Goal: Task Accomplishment & Management: Manage account settings

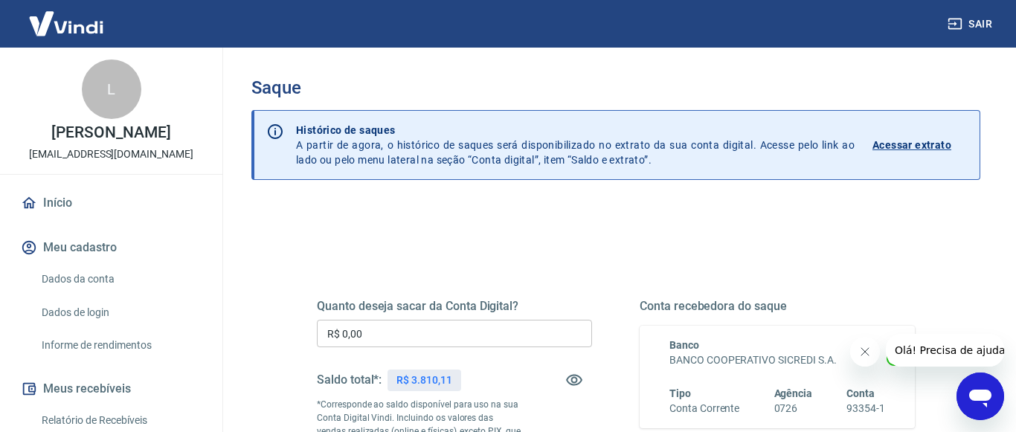
click at [379, 336] on input "R$ 0,00" at bounding box center [454, 334] width 275 height 28
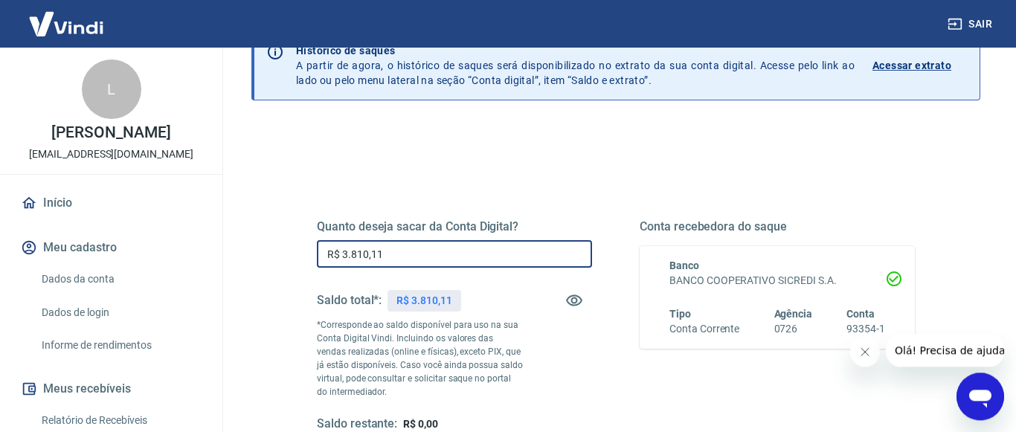
scroll to position [152, 0]
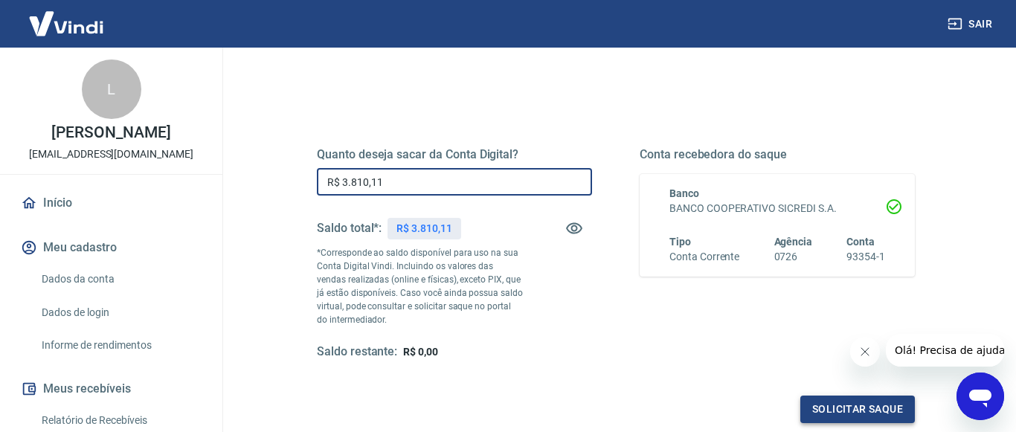
type input "R$ 3.810,11"
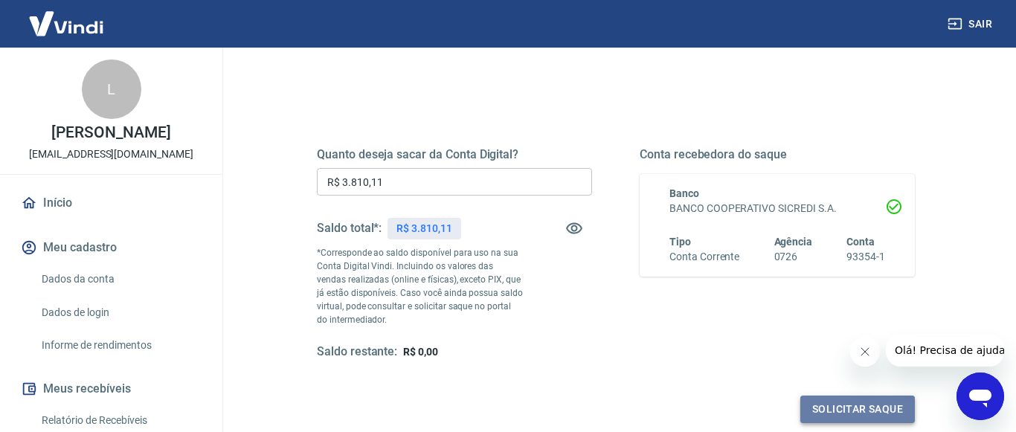
click at [839, 400] on button "Solicitar saque" at bounding box center [857, 410] width 115 height 28
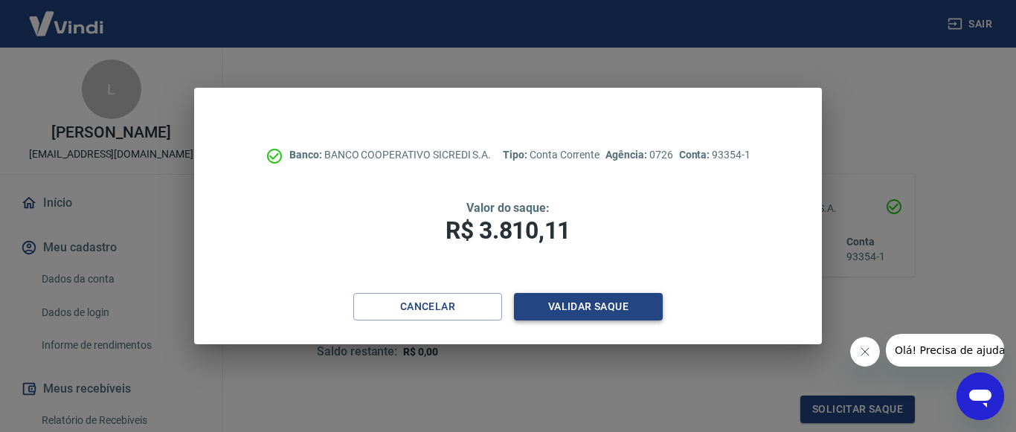
click at [575, 306] on button "Validar saque" at bounding box center [588, 307] width 149 height 28
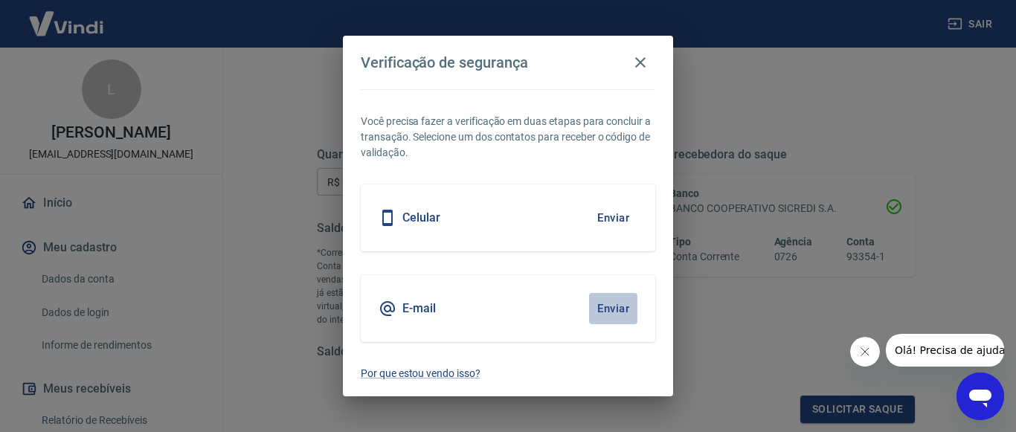
click at [613, 314] on button "Enviar" at bounding box center [613, 308] width 48 height 31
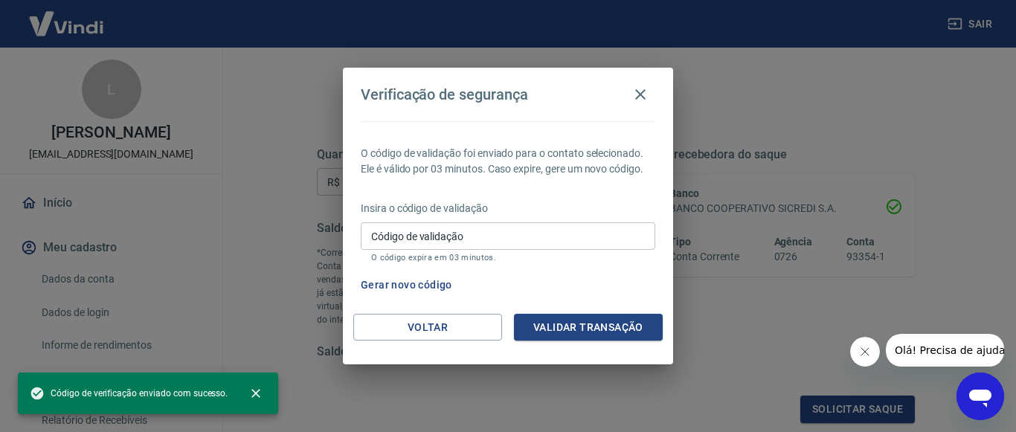
click at [405, 242] on input "Código de validação" at bounding box center [508, 236] width 294 height 28
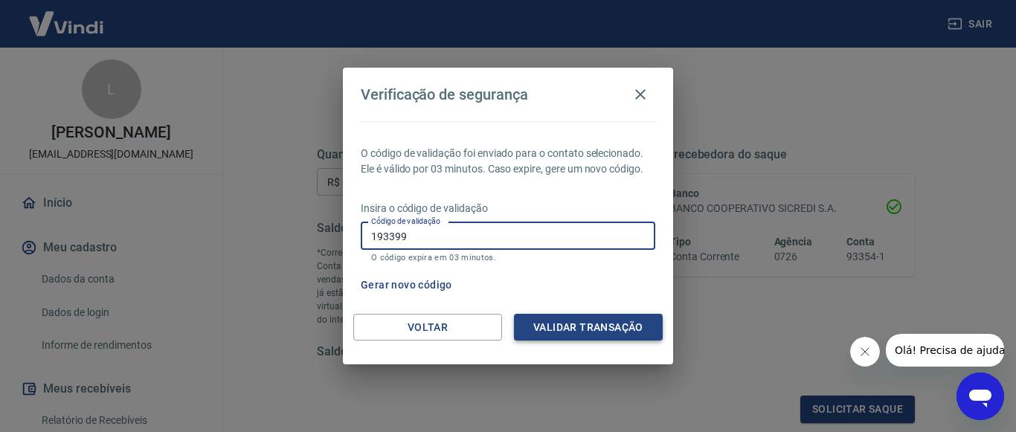
type input "193399"
click at [586, 328] on button "Validar transação" at bounding box center [588, 328] width 149 height 28
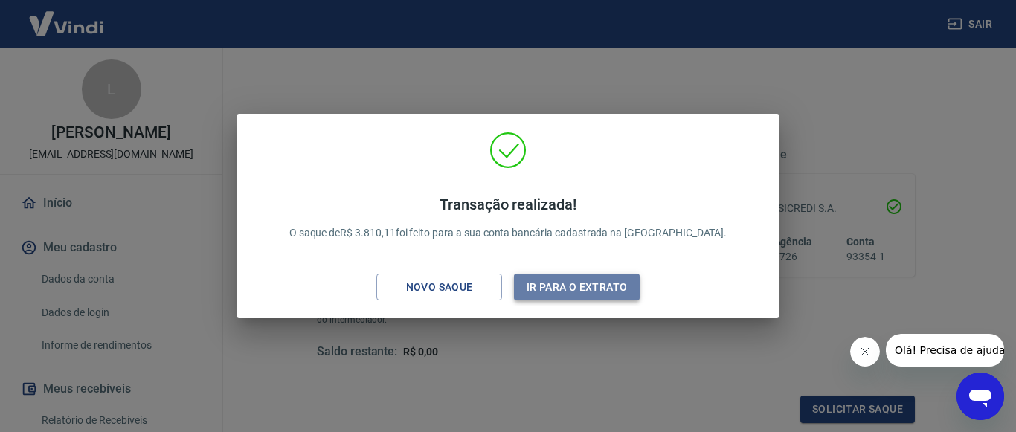
click at [584, 286] on button "Ir para o extrato" at bounding box center [577, 288] width 126 height 28
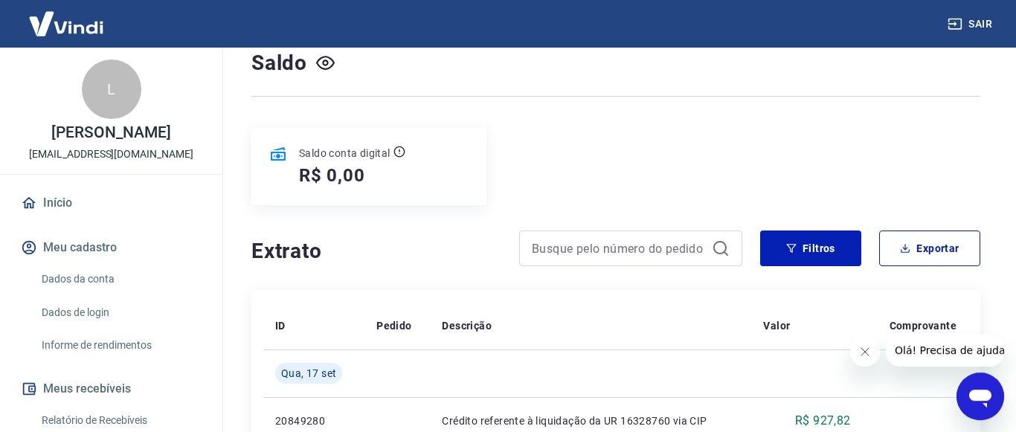
scroll to position [152, 0]
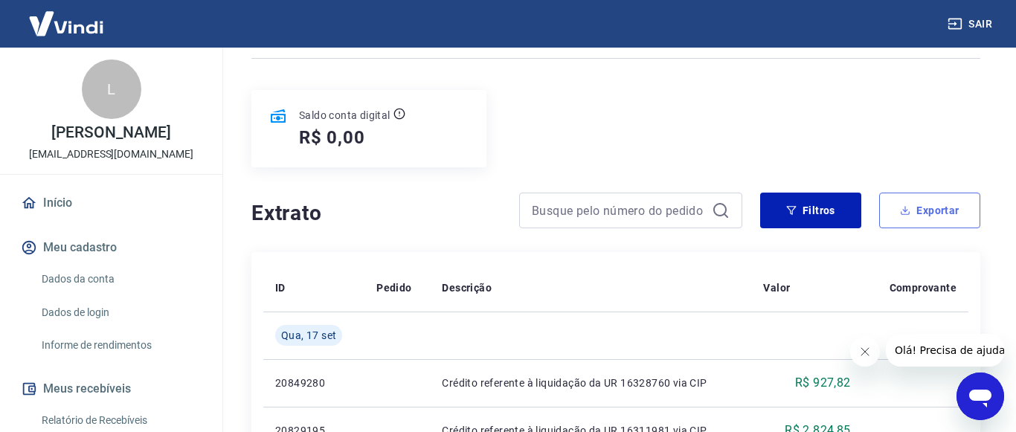
click at [947, 193] on button "Exportar" at bounding box center [929, 211] width 101 height 36
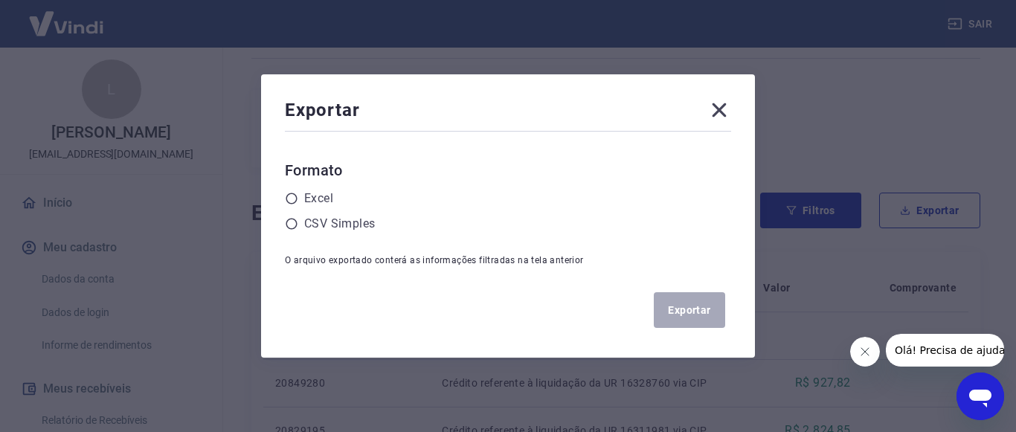
click at [718, 109] on icon at bounding box center [719, 110] width 14 height 14
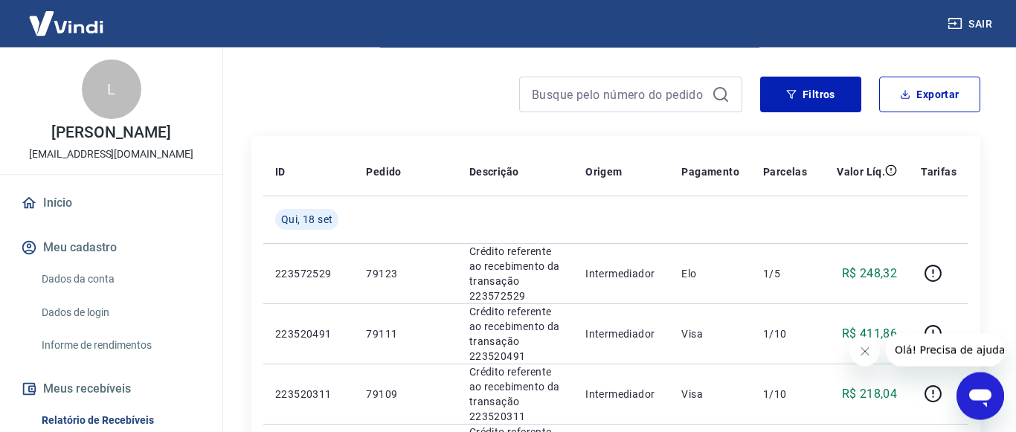
scroll to position [152, 0]
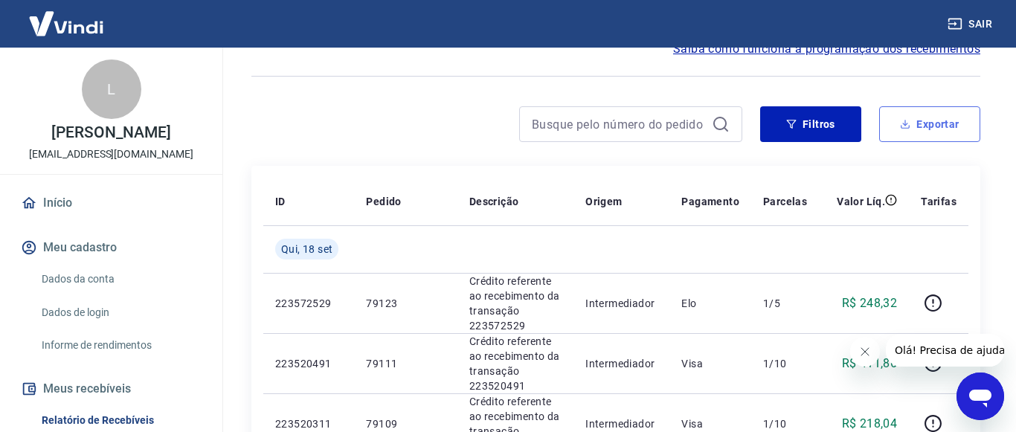
click at [912, 142] on button "Exportar" at bounding box center [929, 124] width 101 height 36
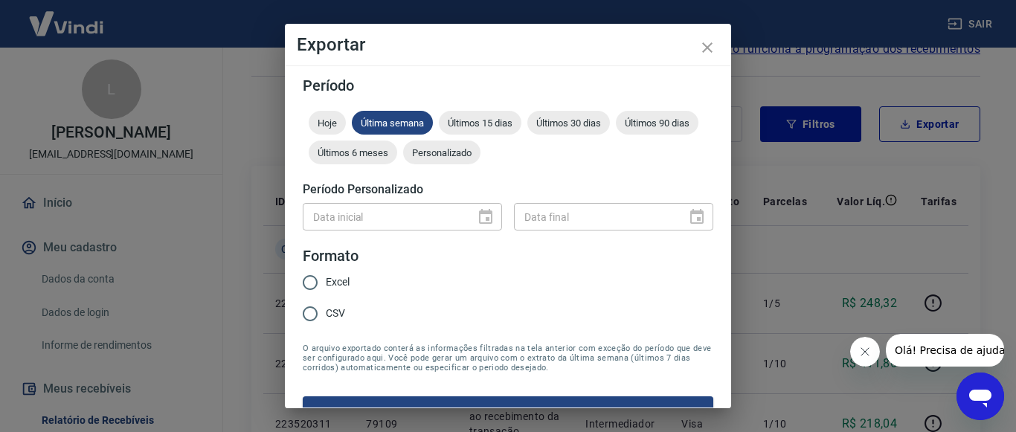
click at [312, 316] on input "CSV" at bounding box center [309, 313] width 31 height 31
radio input "true"
click at [477, 405] on button "Exportar" at bounding box center [508, 411] width 410 height 31
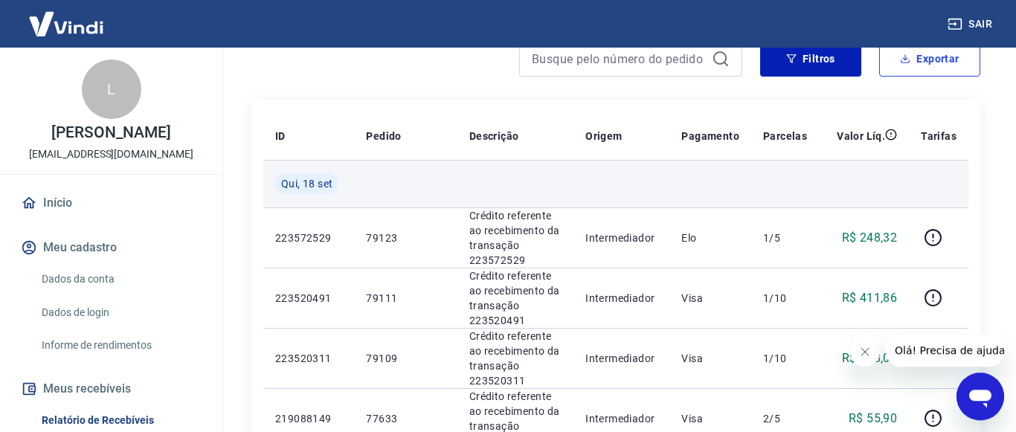
scroll to position [228, 0]
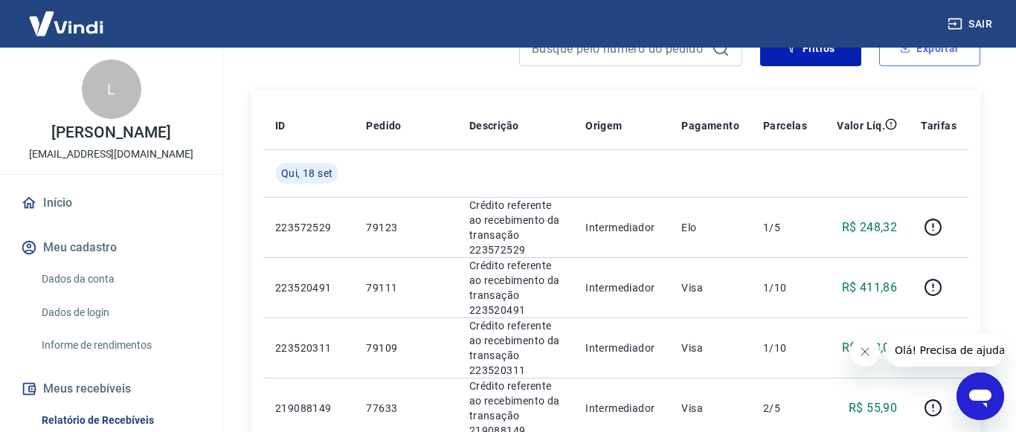
click at [923, 62] on button "Exportar" at bounding box center [929, 48] width 101 height 36
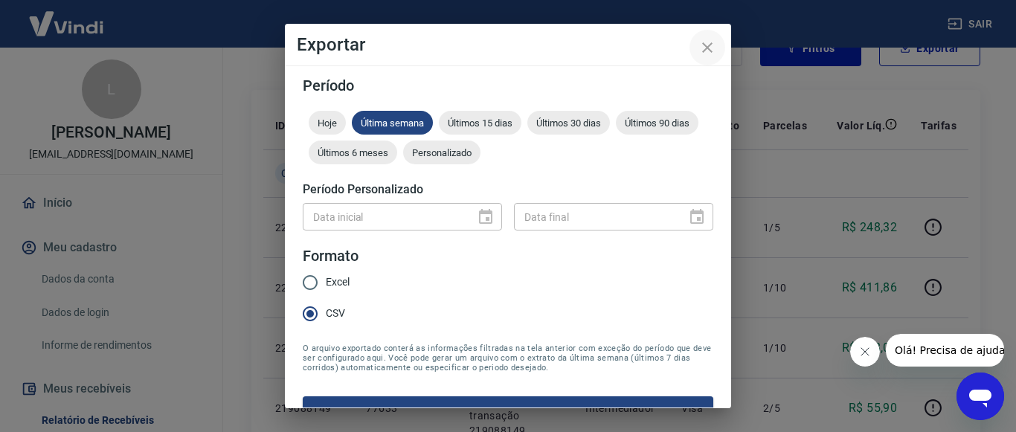
click at [712, 42] on icon "close" at bounding box center [707, 48] width 18 height 18
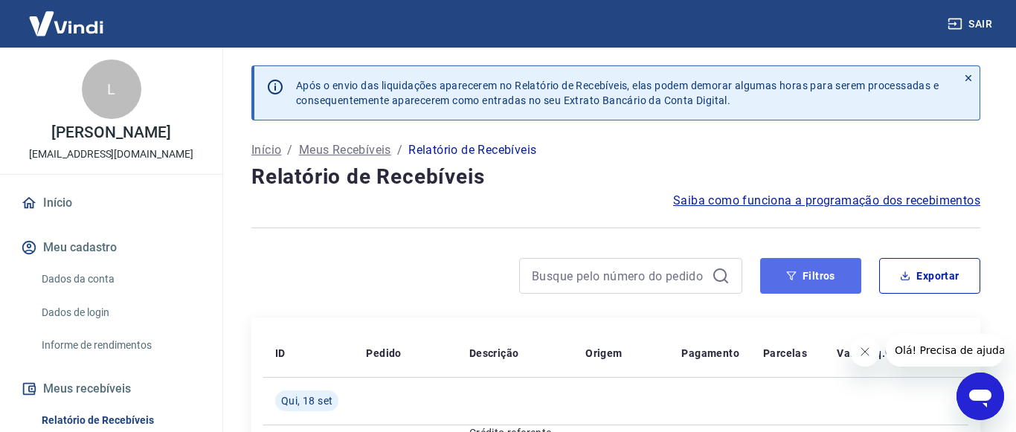
click at [832, 294] on button "Filtros" at bounding box center [810, 276] width 101 height 36
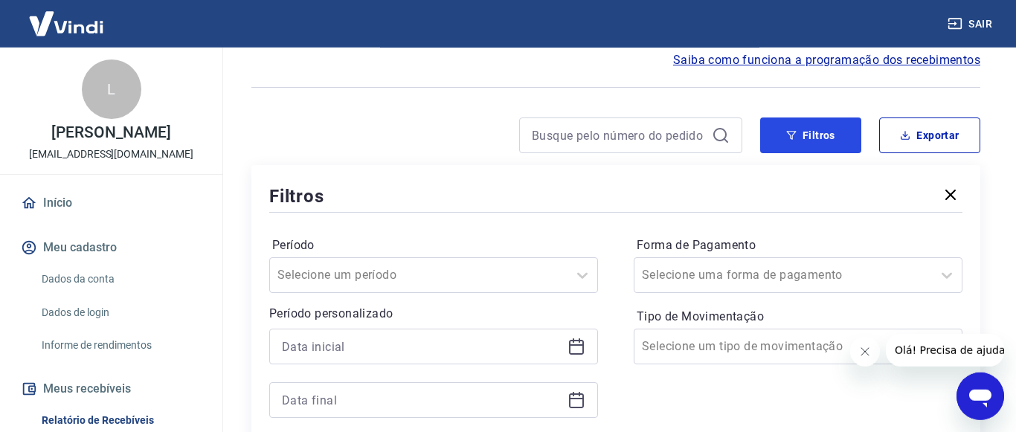
scroll to position [228, 0]
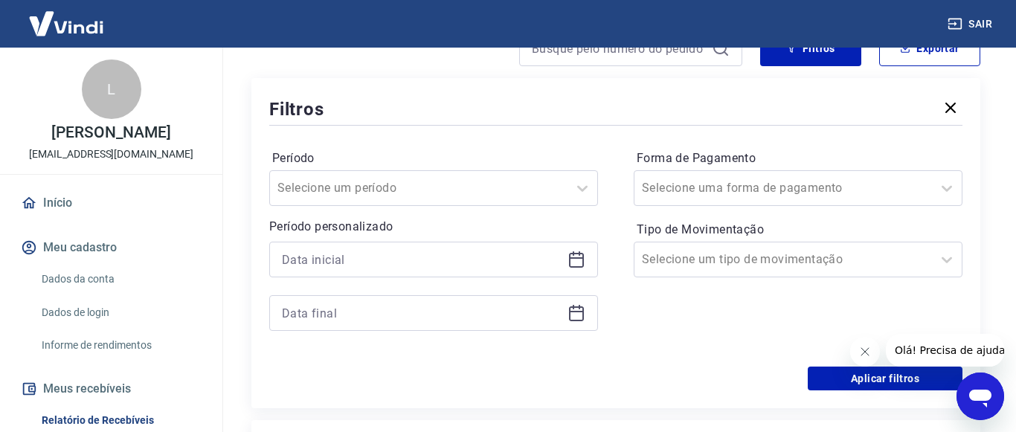
click at [582, 268] on icon at bounding box center [576, 260] width 15 height 15
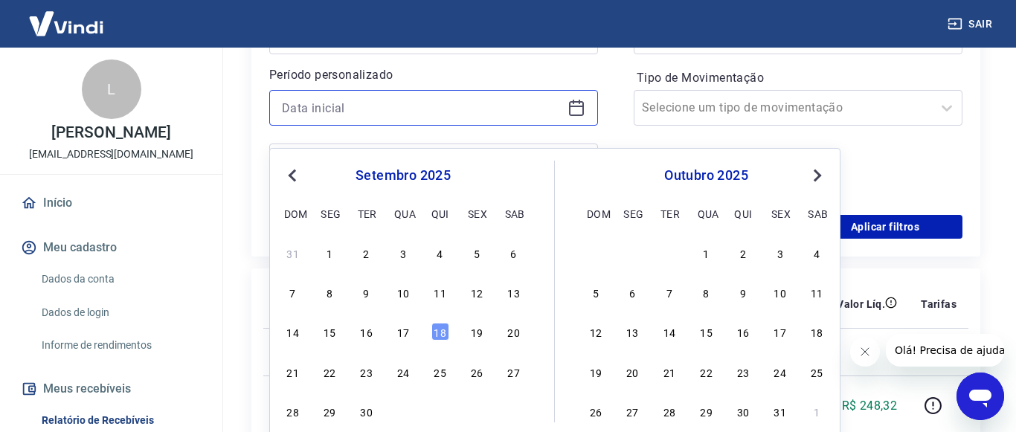
scroll to position [455, 0]
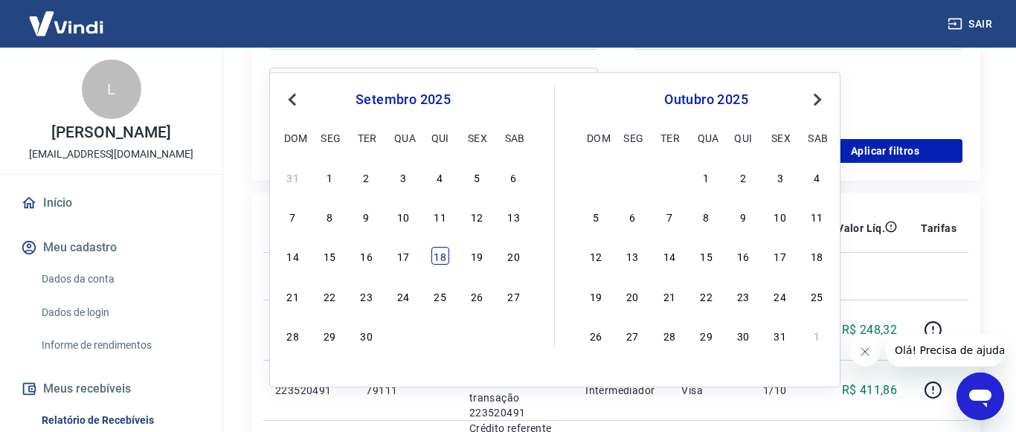
click at [443, 257] on div "18" at bounding box center [440, 256] width 18 height 18
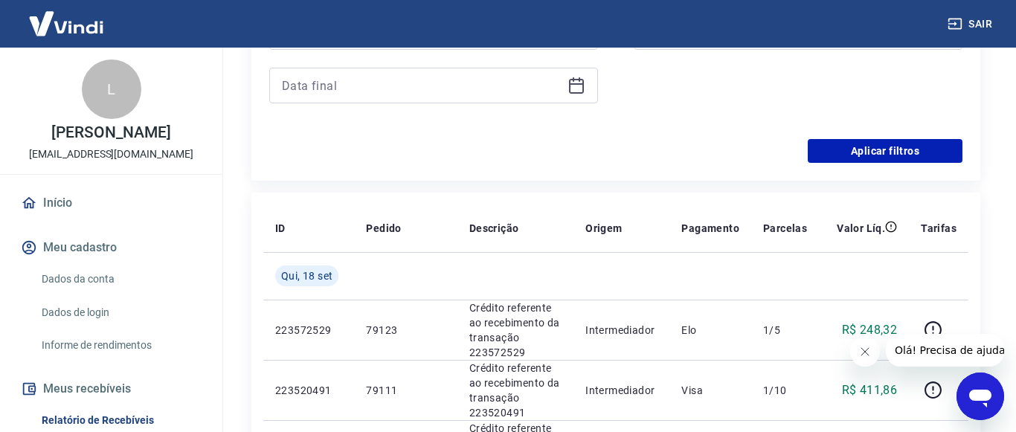
type input "18/09/2025"
click at [572, 94] on icon at bounding box center [576, 86] width 18 height 18
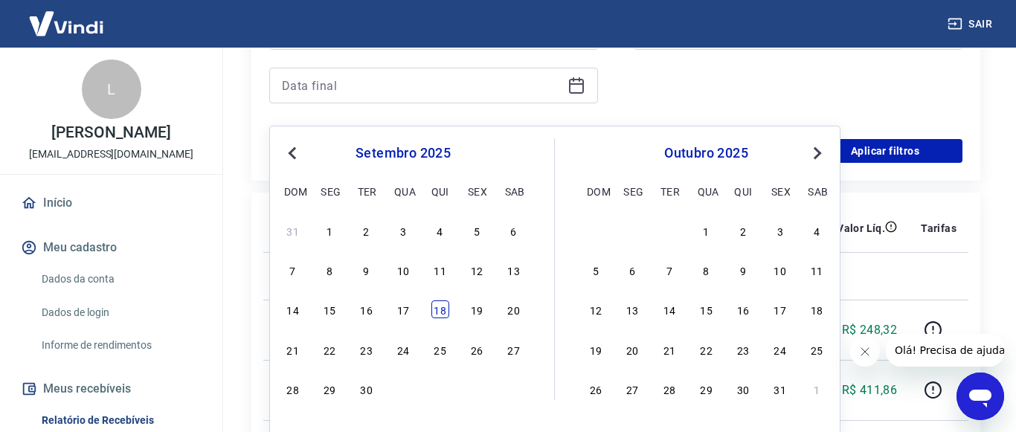
click at [442, 314] on div "18" at bounding box center [440, 309] width 18 height 18
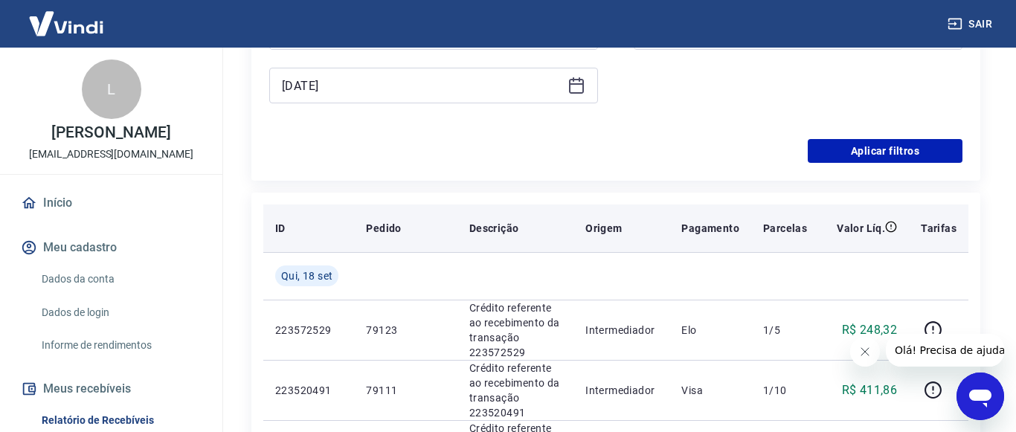
type input "18/09/2025"
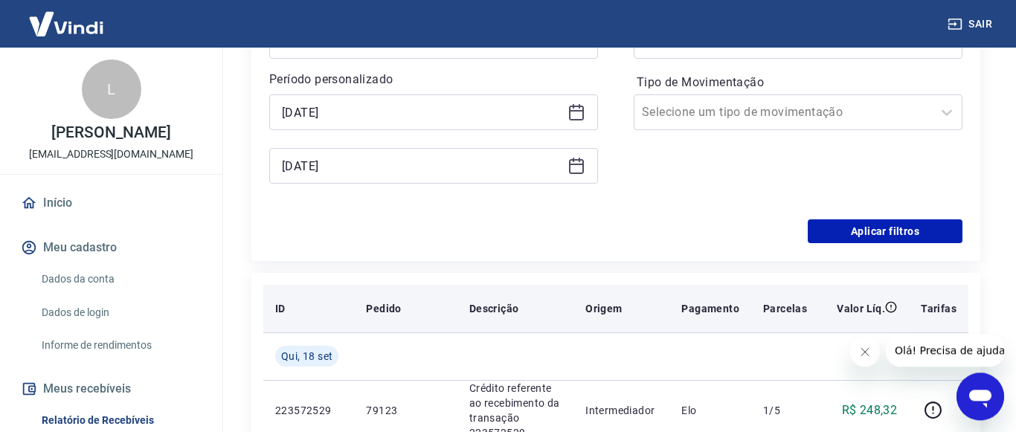
scroll to position [303, 0]
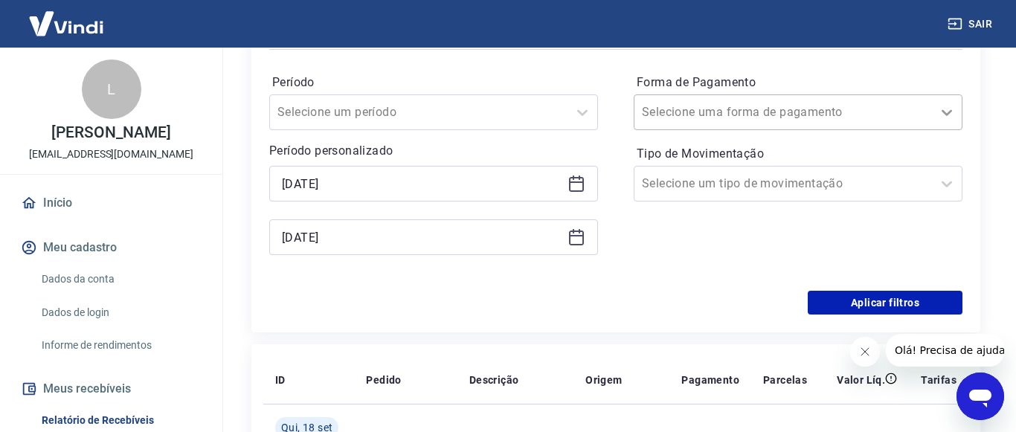
click at [950, 121] on icon at bounding box center [947, 112] width 18 height 18
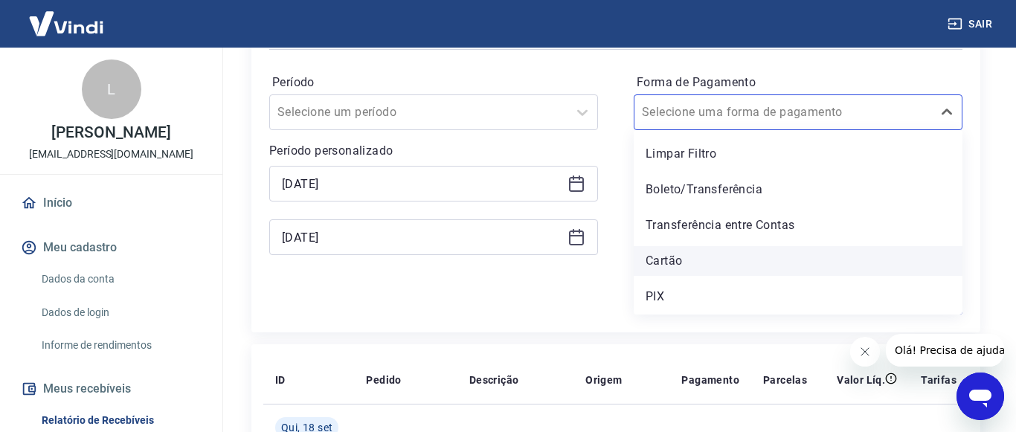
click at [675, 276] on div "Cartão" at bounding box center [798, 261] width 329 height 30
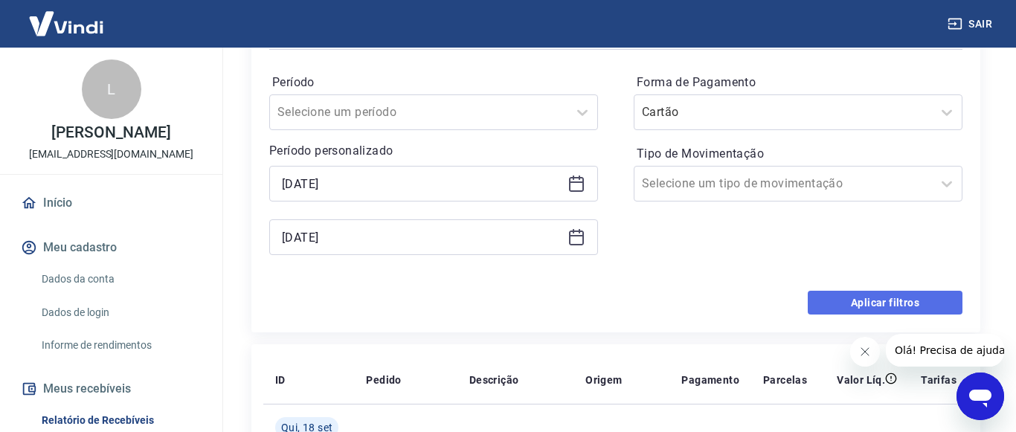
click at [889, 312] on button "Aplicar filtros" at bounding box center [885, 303] width 155 height 24
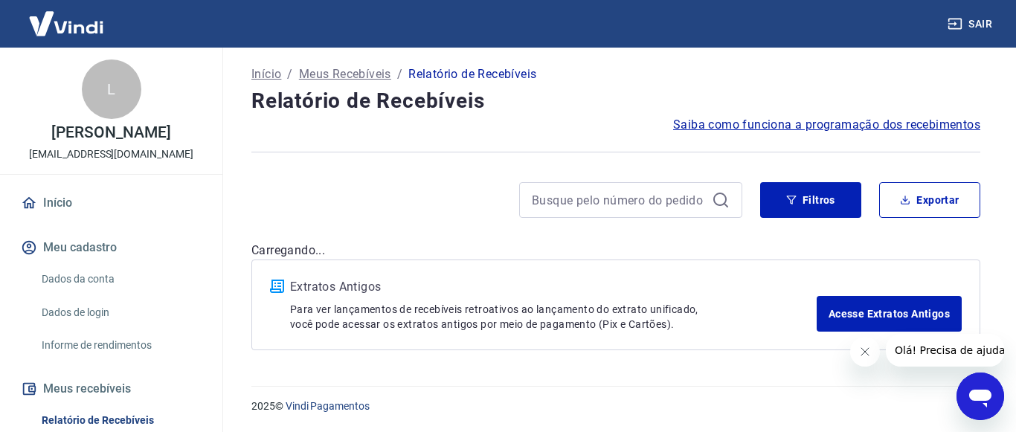
scroll to position [91, 0]
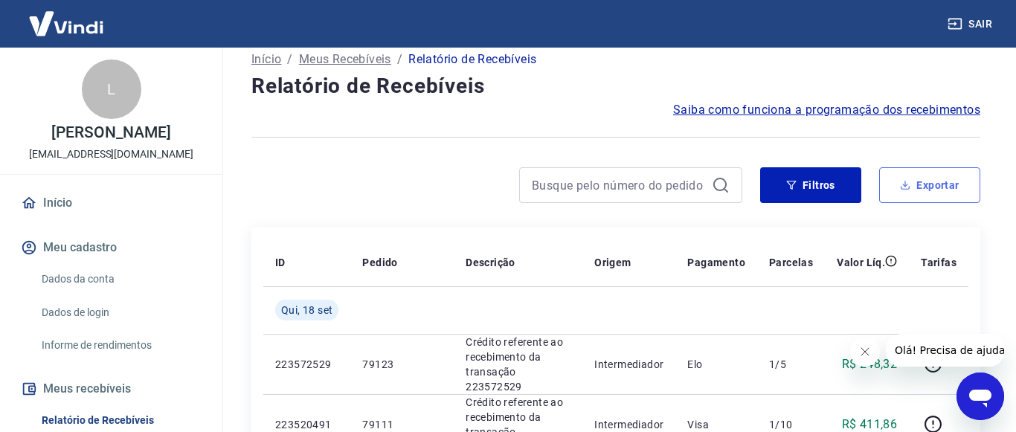
click at [915, 189] on button "Exportar" at bounding box center [929, 185] width 101 height 36
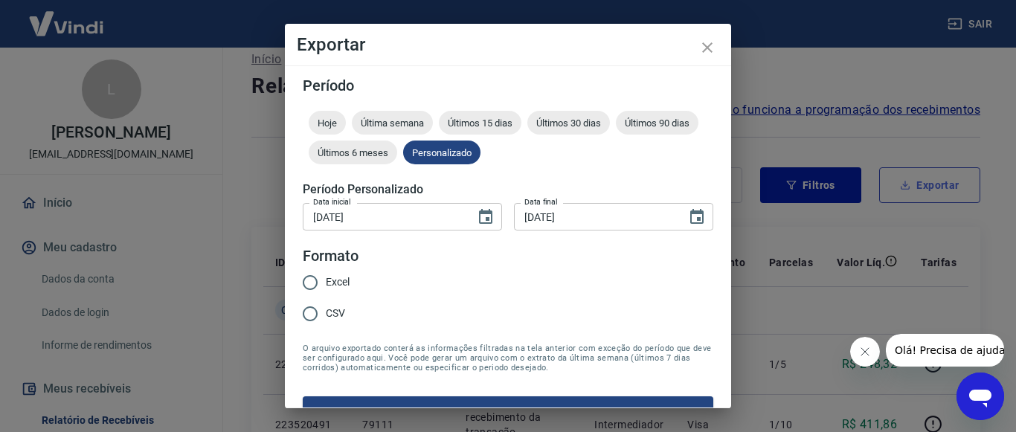
type input "18/09/2025"
click at [306, 316] on input "CSV" at bounding box center [309, 313] width 31 height 31
radio input "true"
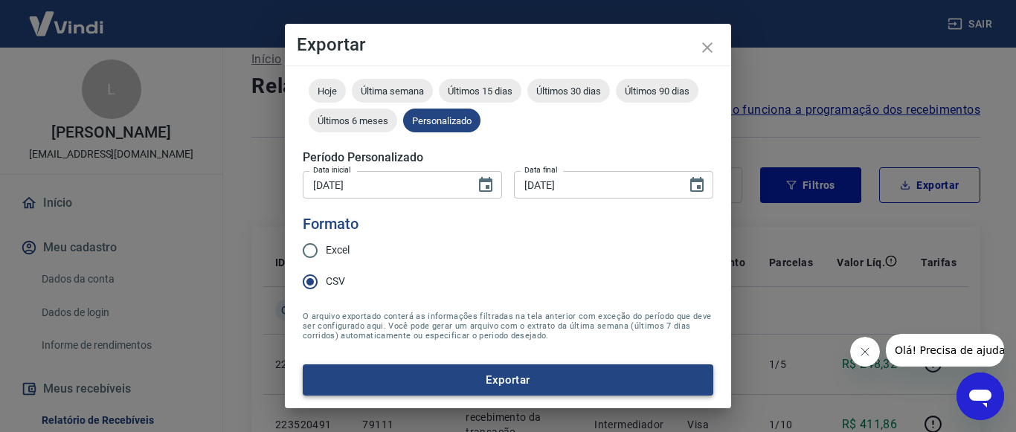
click at [498, 376] on button "Exportar" at bounding box center [508, 379] width 410 height 31
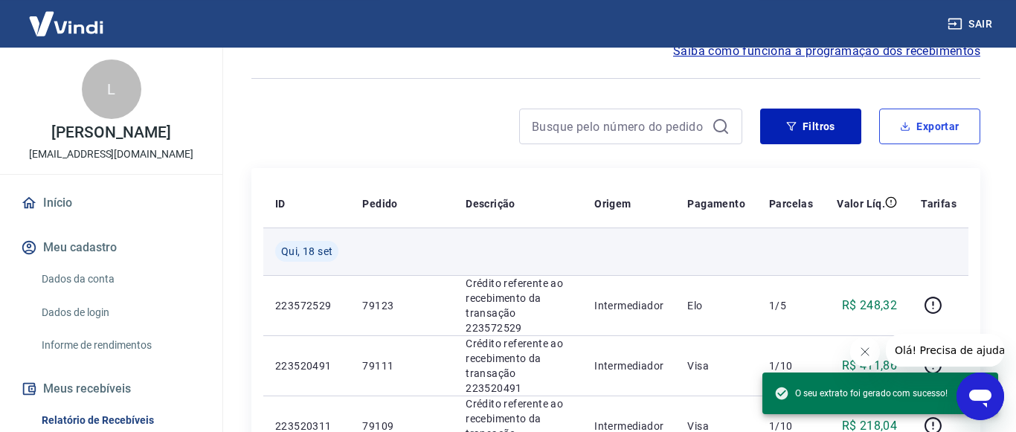
scroll to position [167, 0]
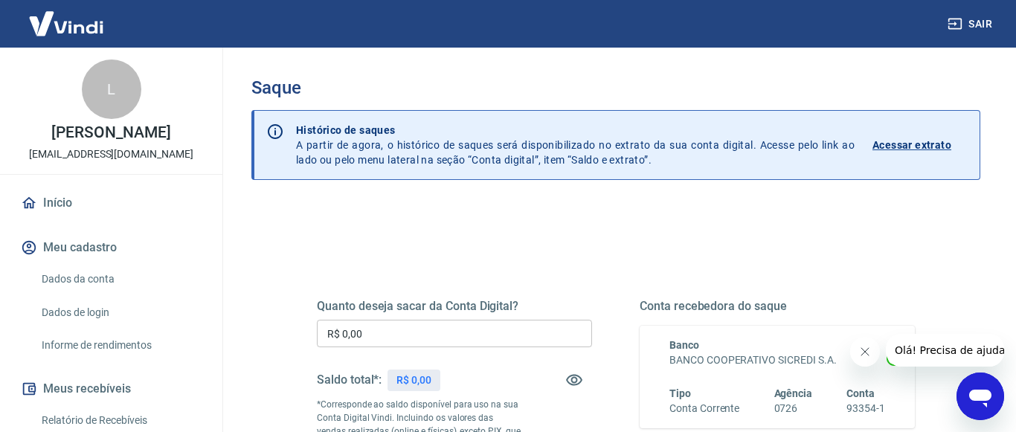
click at [910, 146] on p "Acessar extrato" at bounding box center [911, 145] width 79 height 15
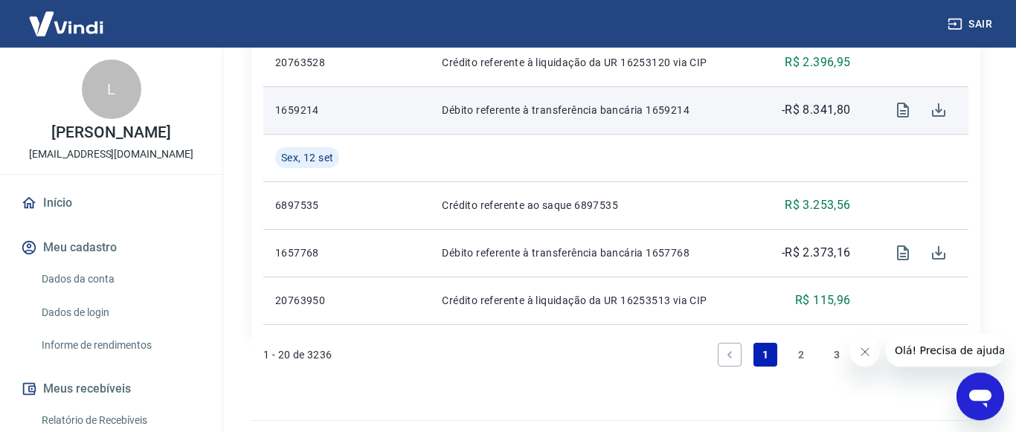
scroll to position [1336, 0]
